Goal: Task Accomplishment & Management: Manage account settings

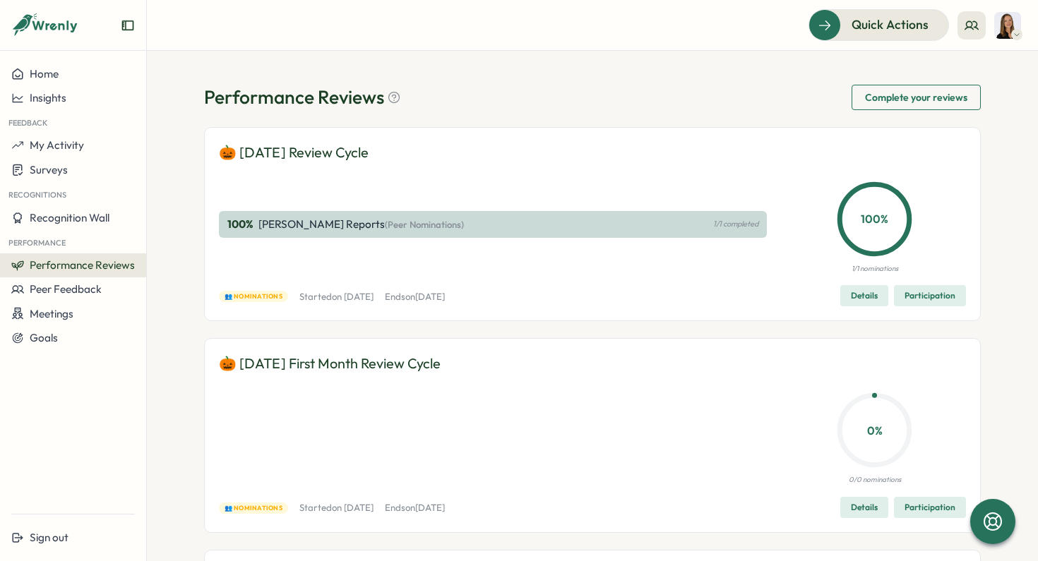
click at [1018, 30] on icon at bounding box center [1016, 34] width 7 height 11
click at [1013, 30] on icon at bounding box center [1016, 34] width 7 height 11
click at [871, 290] on span "Details" at bounding box center [864, 296] width 27 height 20
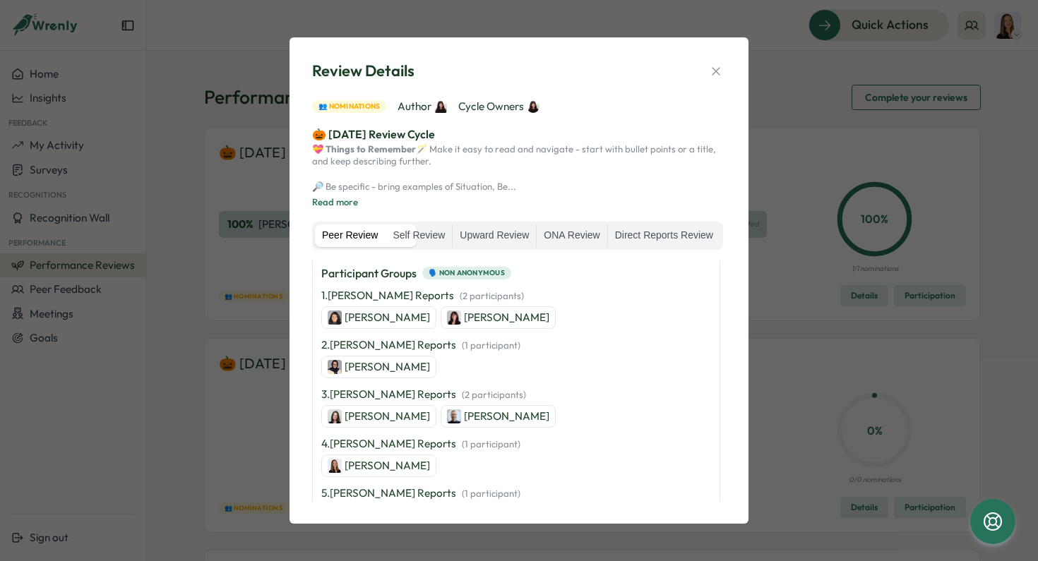
scroll to position [320, 0]
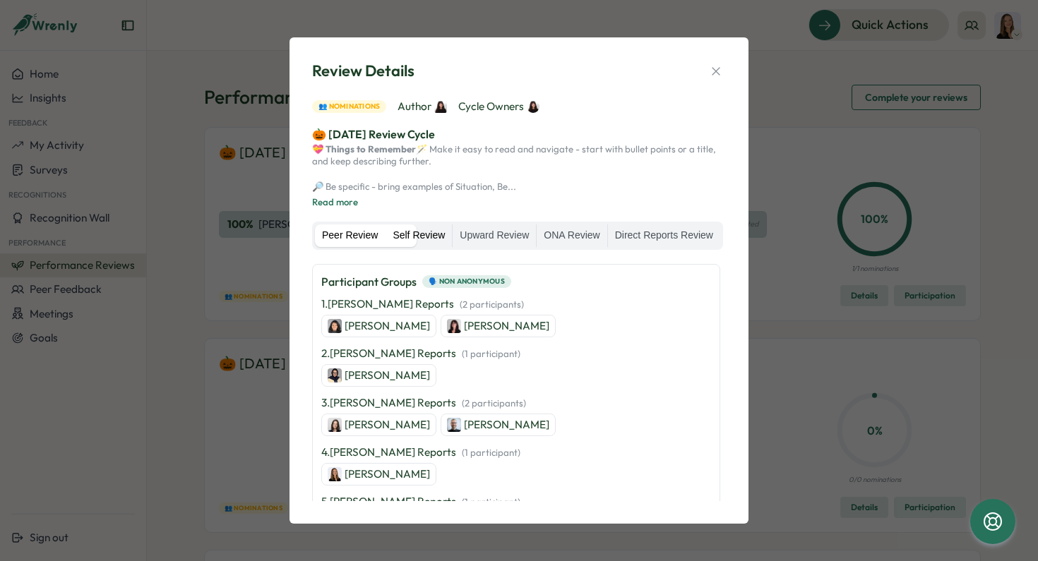
click at [452, 243] on label "Self Review" at bounding box center [419, 236] width 66 height 23
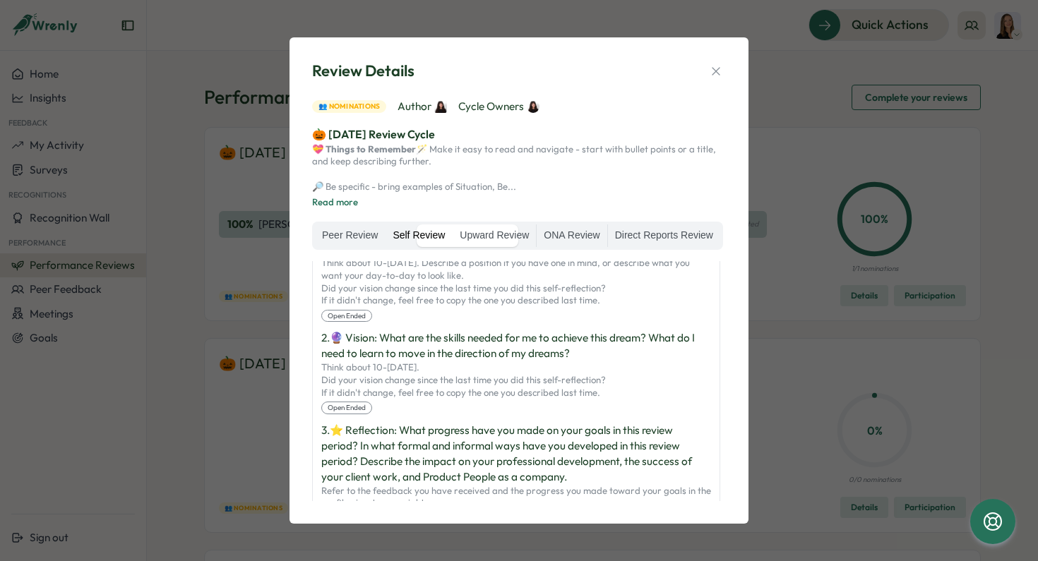
scroll to position [121, 0]
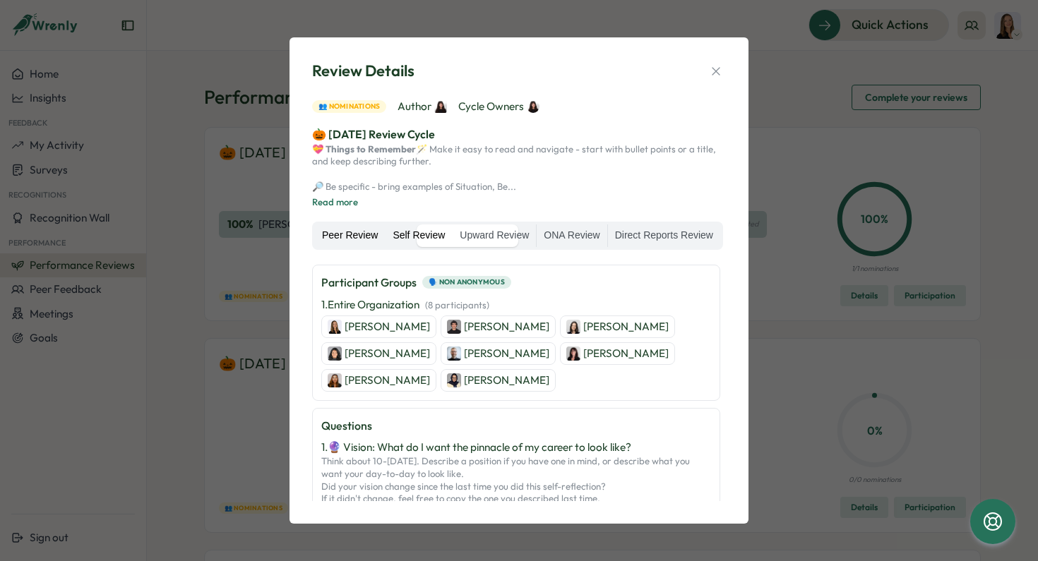
click at [383, 241] on label "Peer Review" at bounding box center [350, 236] width 70 height 23
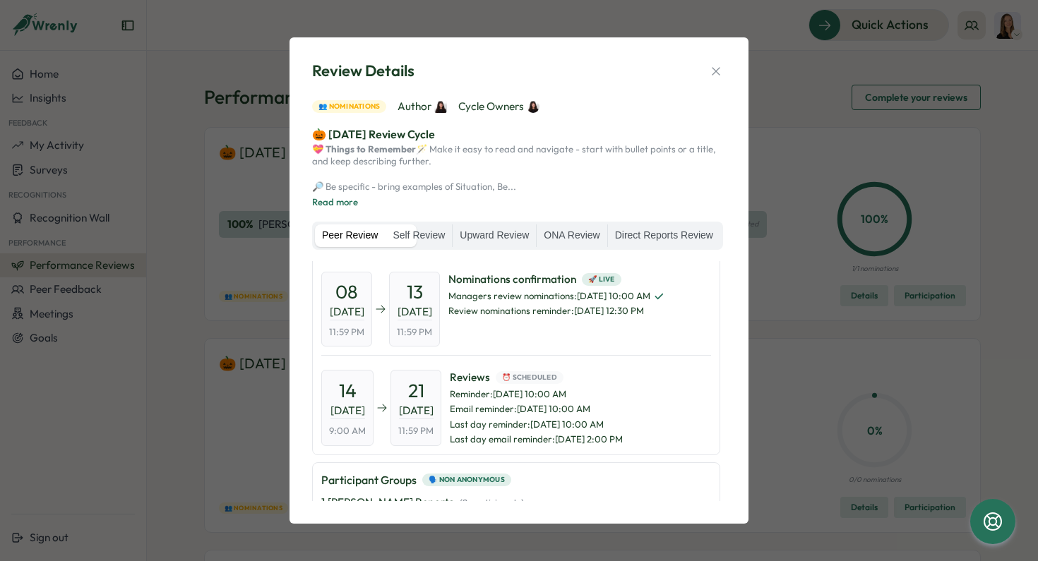
scroll to position [320, 0]
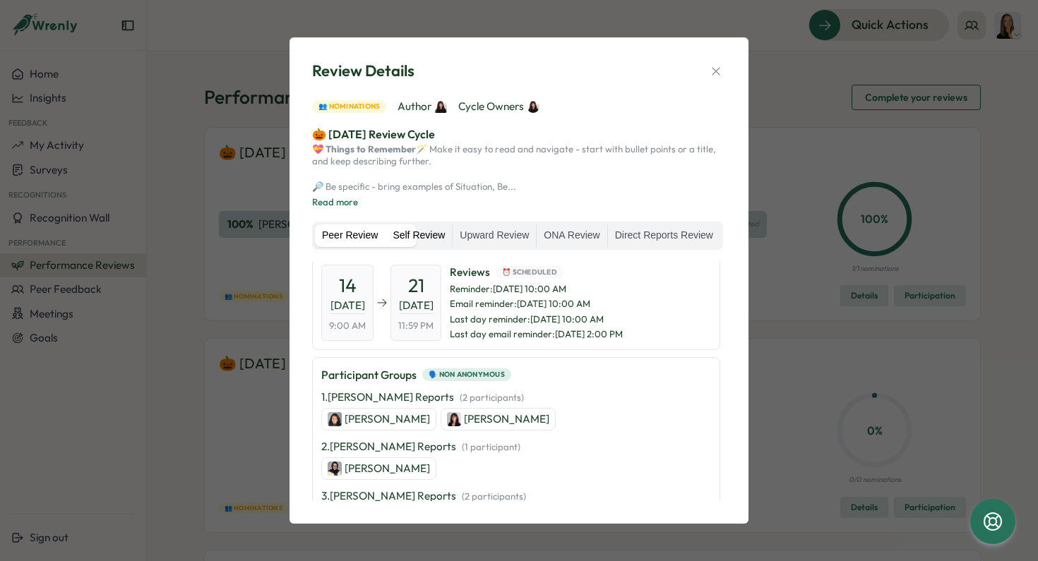
click at [452, 247] on label "Self Review" at bounding box center [419, 236] width 66 height 23
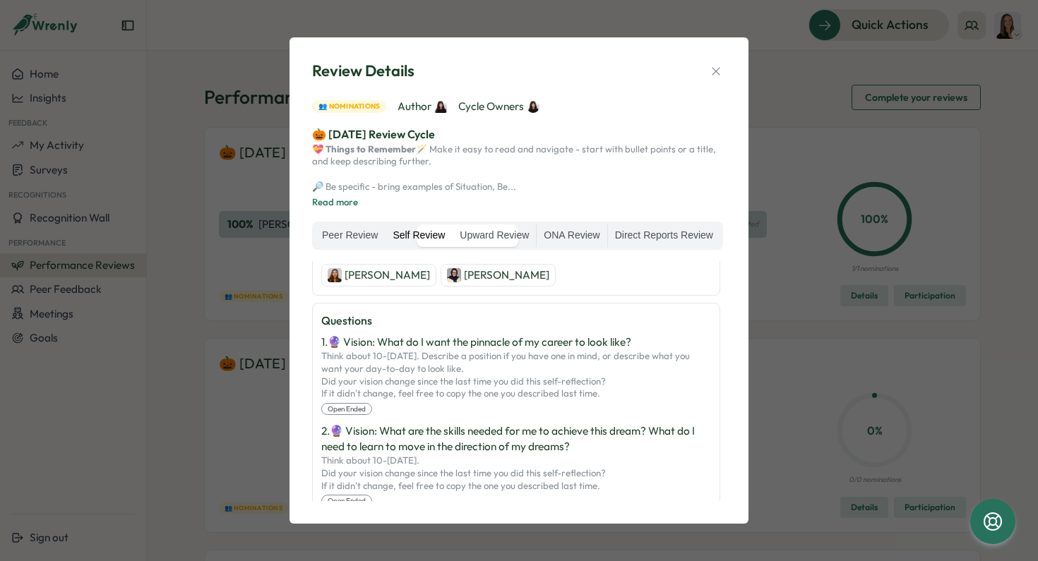
scroll to position [247, 0]
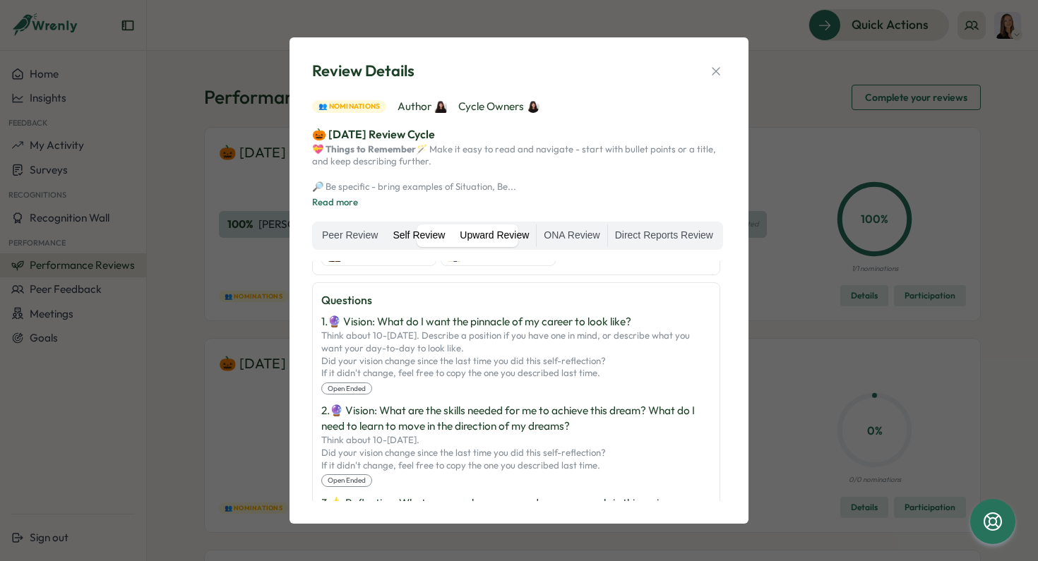
click at [536, 237] on label "Upward Review" at bounding box center [494, 236] width 83 height 23
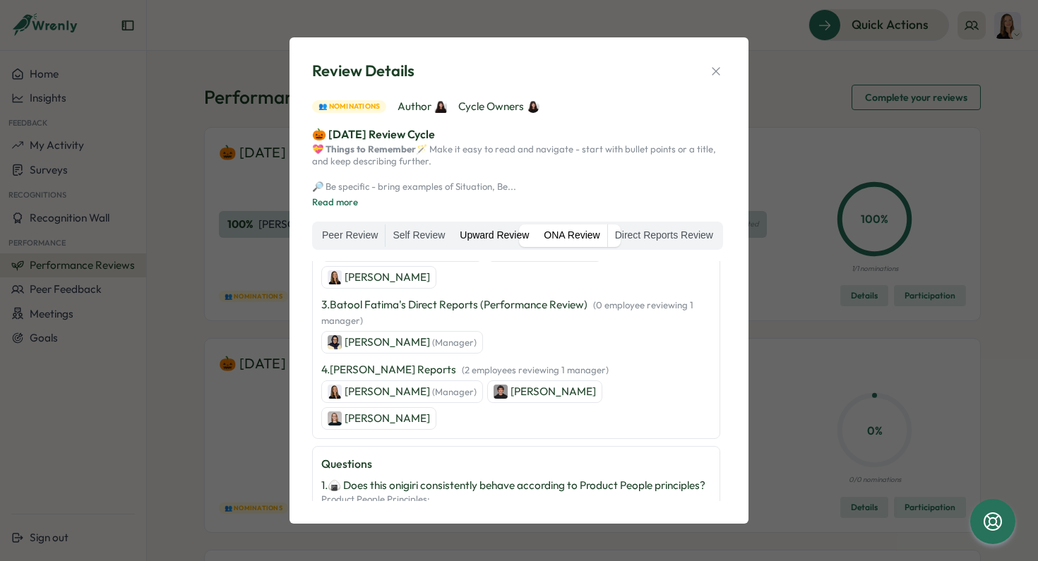
click at [607, 238] on label "ONA Review" at bounding box center [572, 236] width 70 height 23
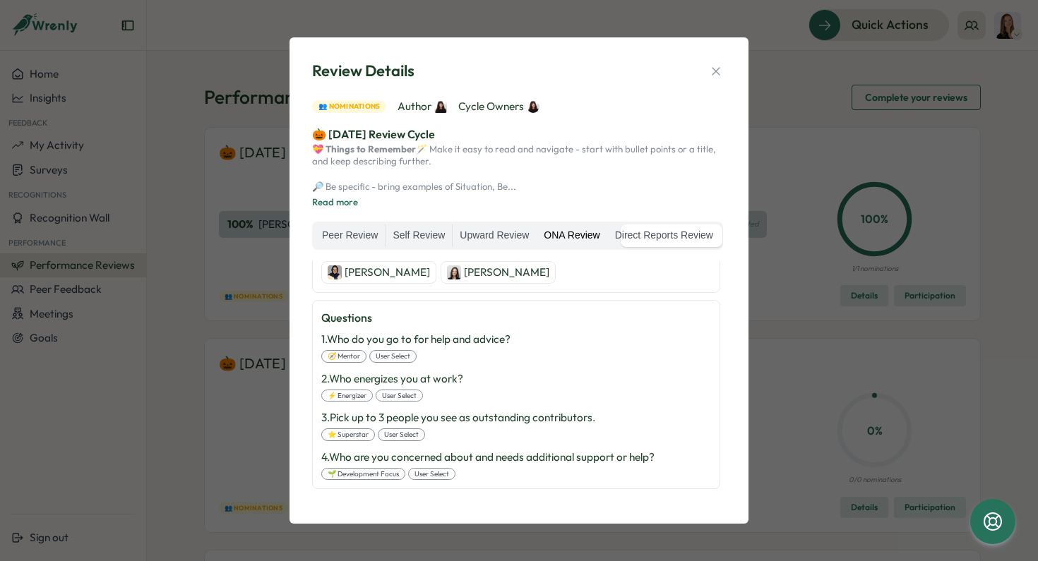
scroll to position [229, 0]
click at [725, 64] on div "Review Details 👥 Nominations Author Cycle Owners 🎃 October 2025 Review Cycle 💝 …" at bounding box center [518, 280] width 425 height 452
click at [712, 64] on icon "button" at bounding box center [716, 71] width 14 height 14
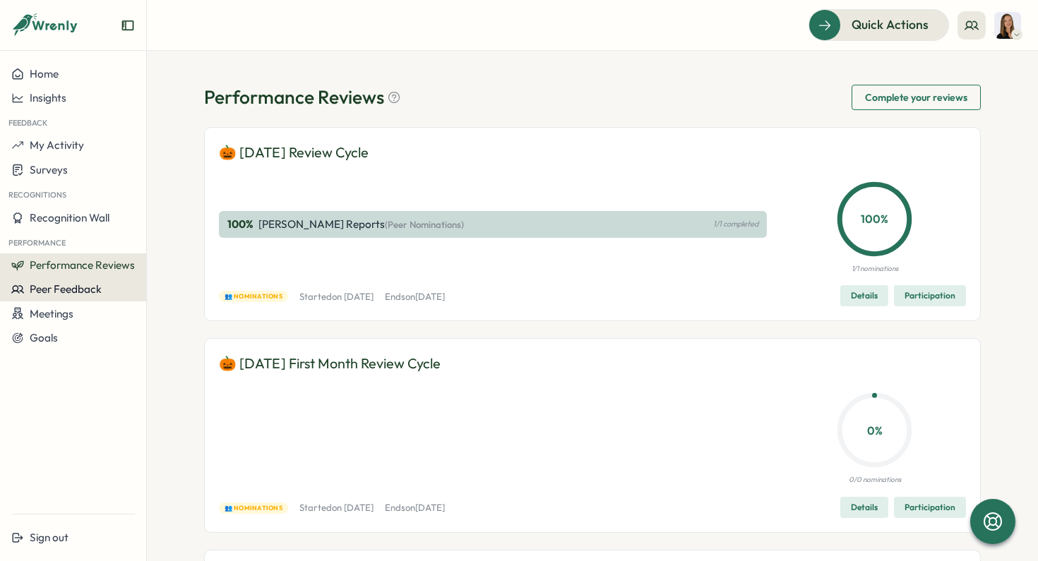
click at [83, 288] on span "Peer Feedback" at bounding box center [66, 288] width 72 height 13
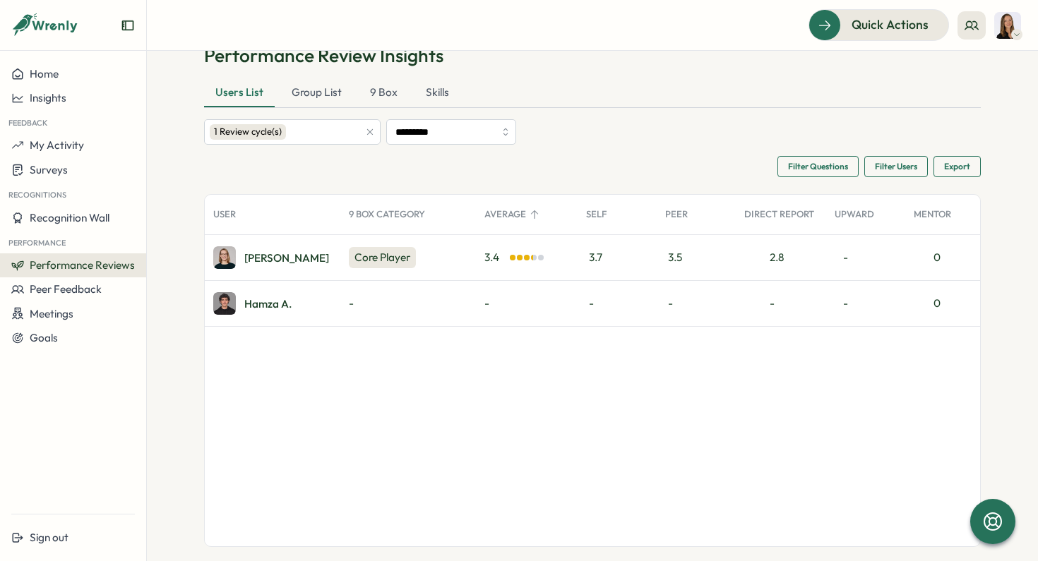
scroll to position [42, 0]
